Goal: Task Accomplishment & Management: Use online tool/utility

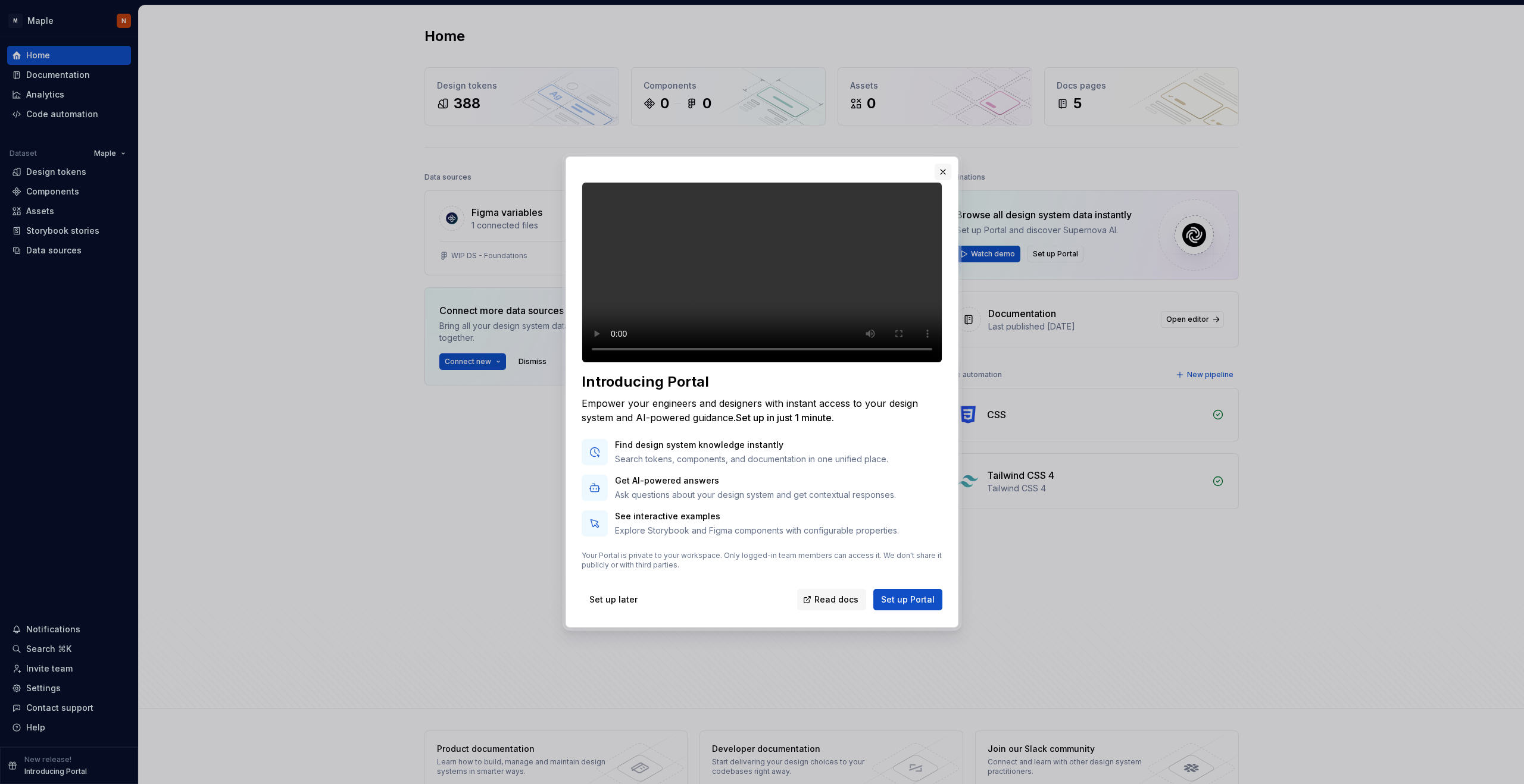
click at [946, 163] on button "button" at bounding box center [943, 172] width 17 height 17
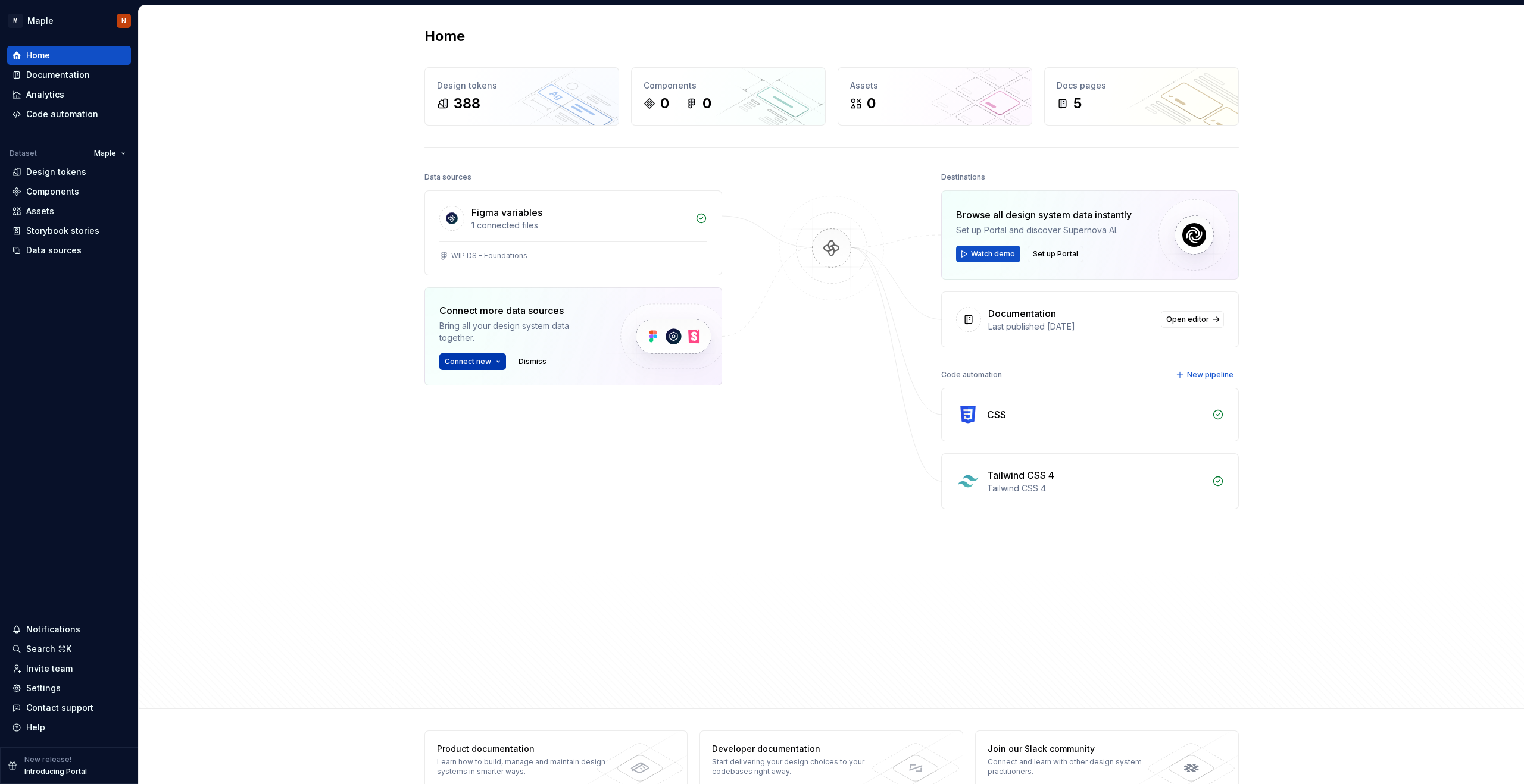
click at [472, 357] on span "Connect new" at bounding box center [468, 362] width 47 height 9
click at [479, 386] on div "Figma library" at bounding box center [528, 386] width 133 height 12
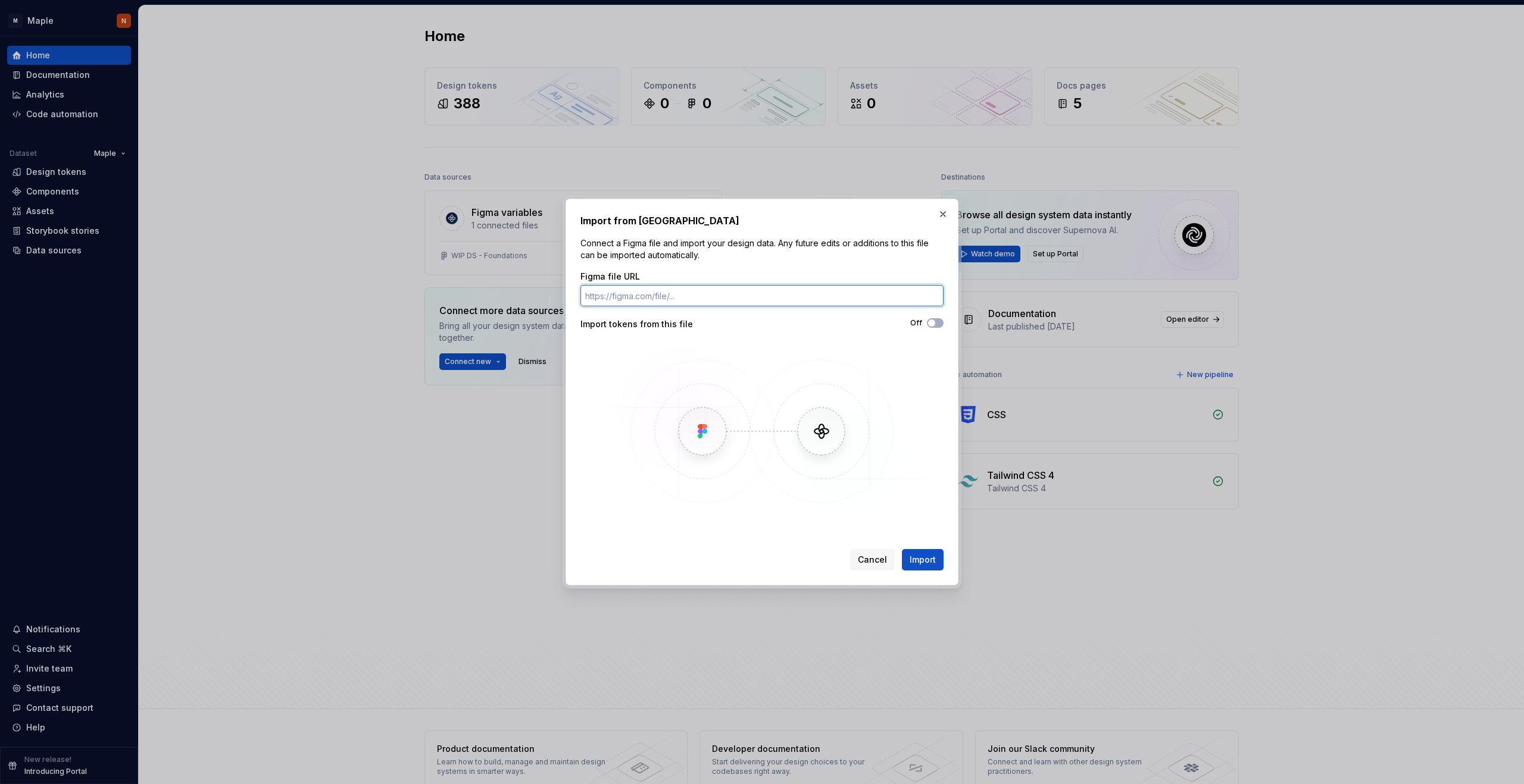
click at [602, 295] on input "Figma file URL" at bounding box center [762, 295] width 363 height 21
paste input "[URL][DOMAIN_NAME]"
type input "[URL][DOMAIN_NAME]"
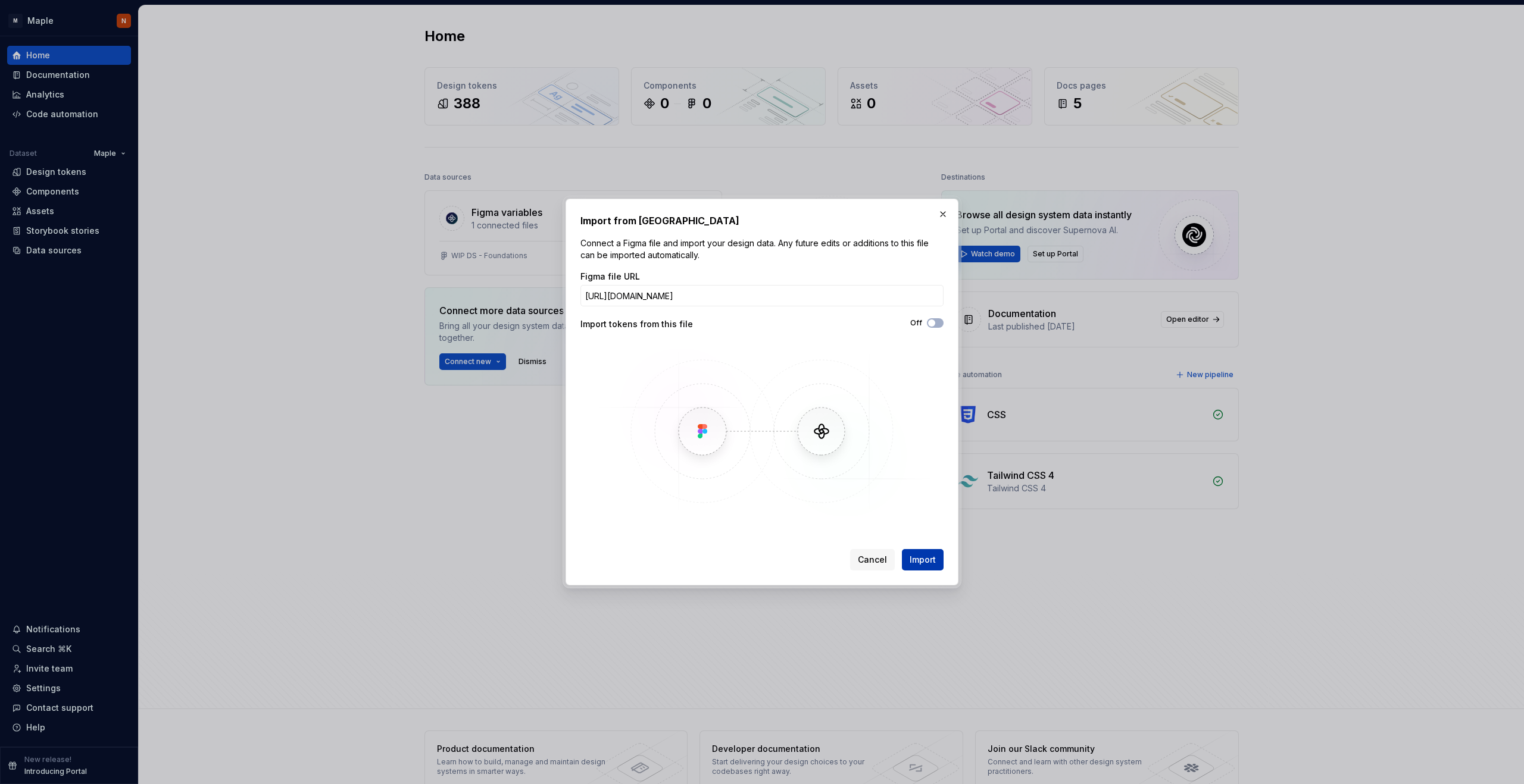
click at [934, 558] on span "Import" at bounding box center [923, 560] width 26 height 12
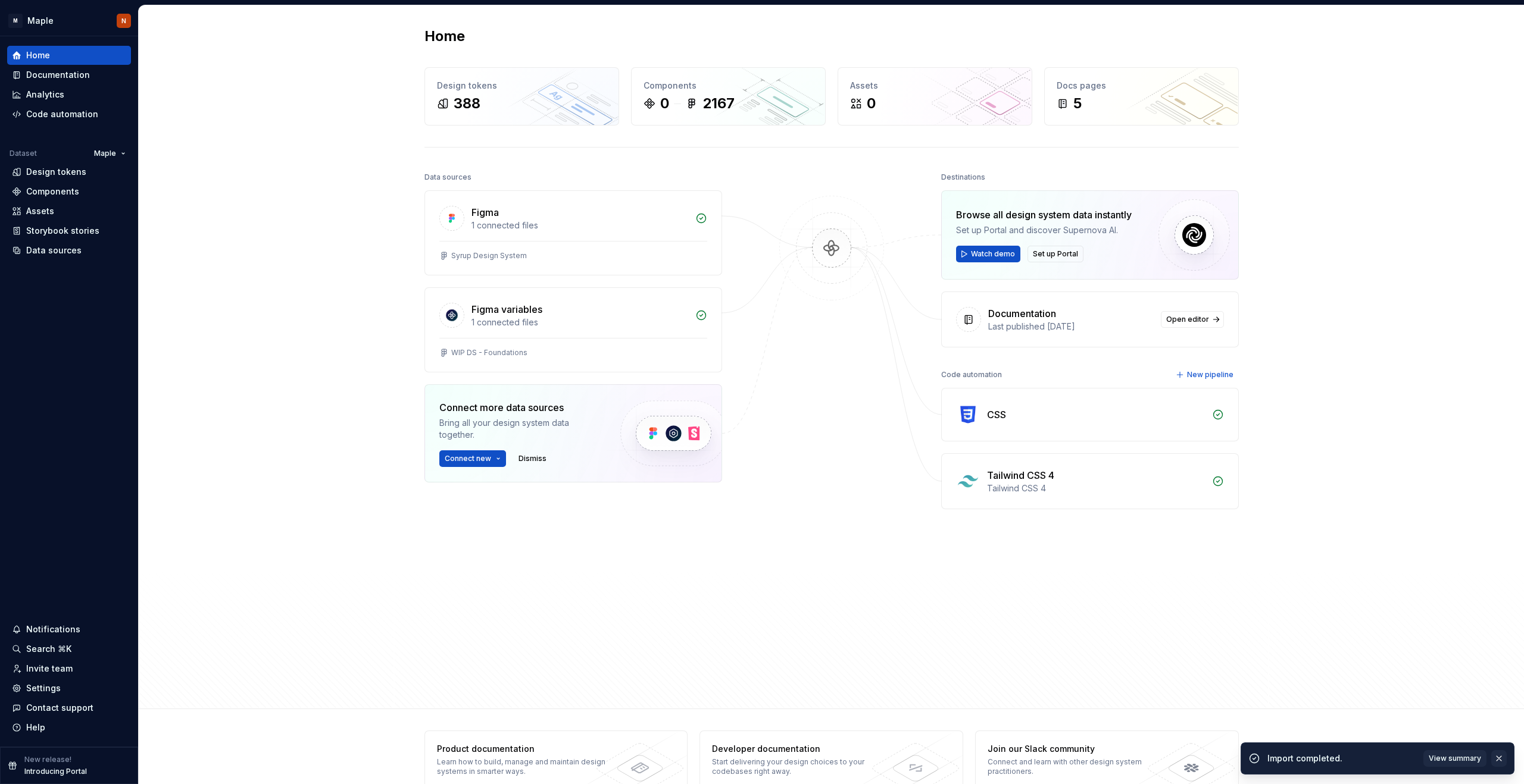
click at [1505, 758] on button "button" at bounding box center [1499, 759] width 15 height 17
